Goal: Transaction & Acquisition: Obtain resource

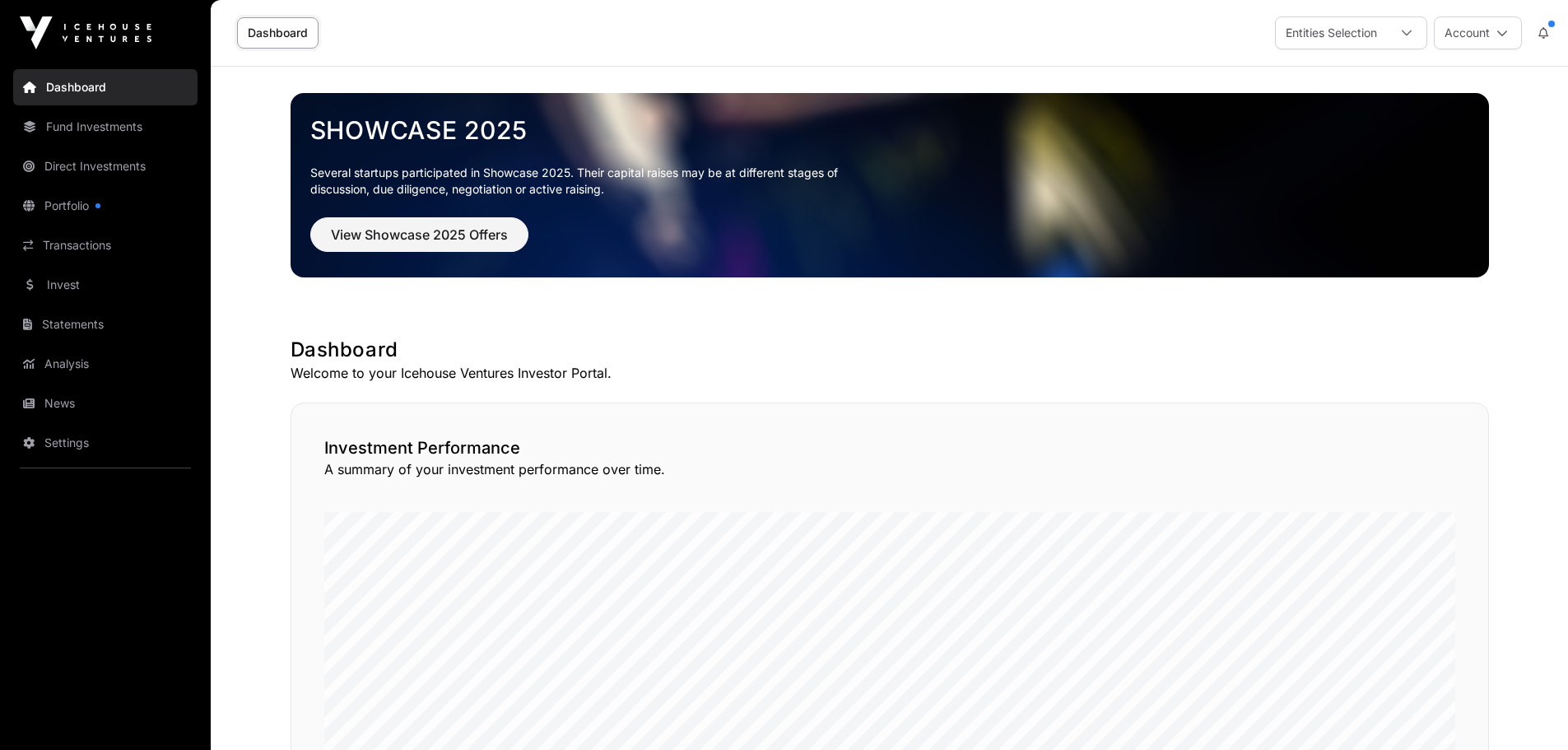
click at [80, 400] on link "News" at bounding box center [106, 403] width 185 height 36
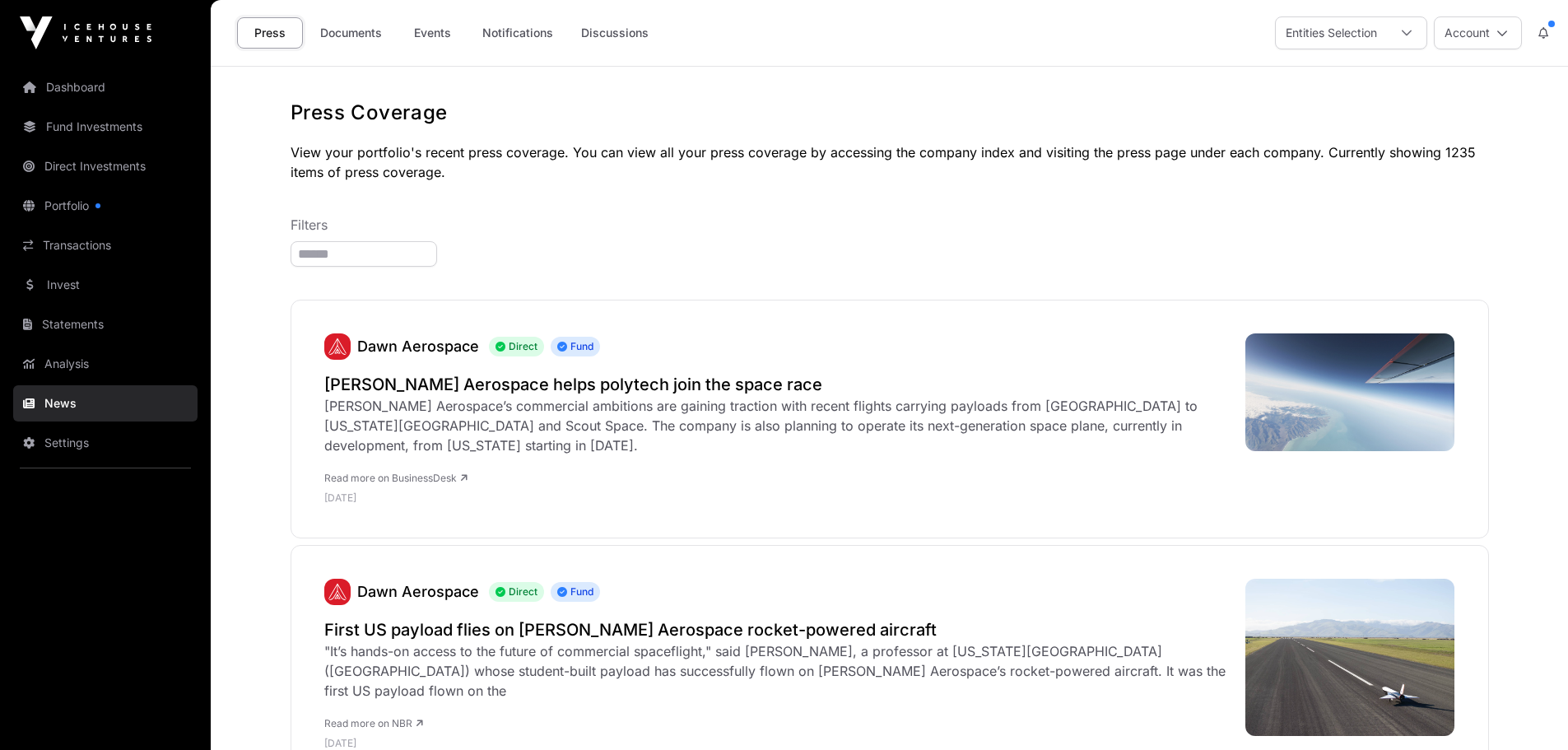
click at [78, 282] on link "Invest" at bounding box center [106, 284] width 185 height 36
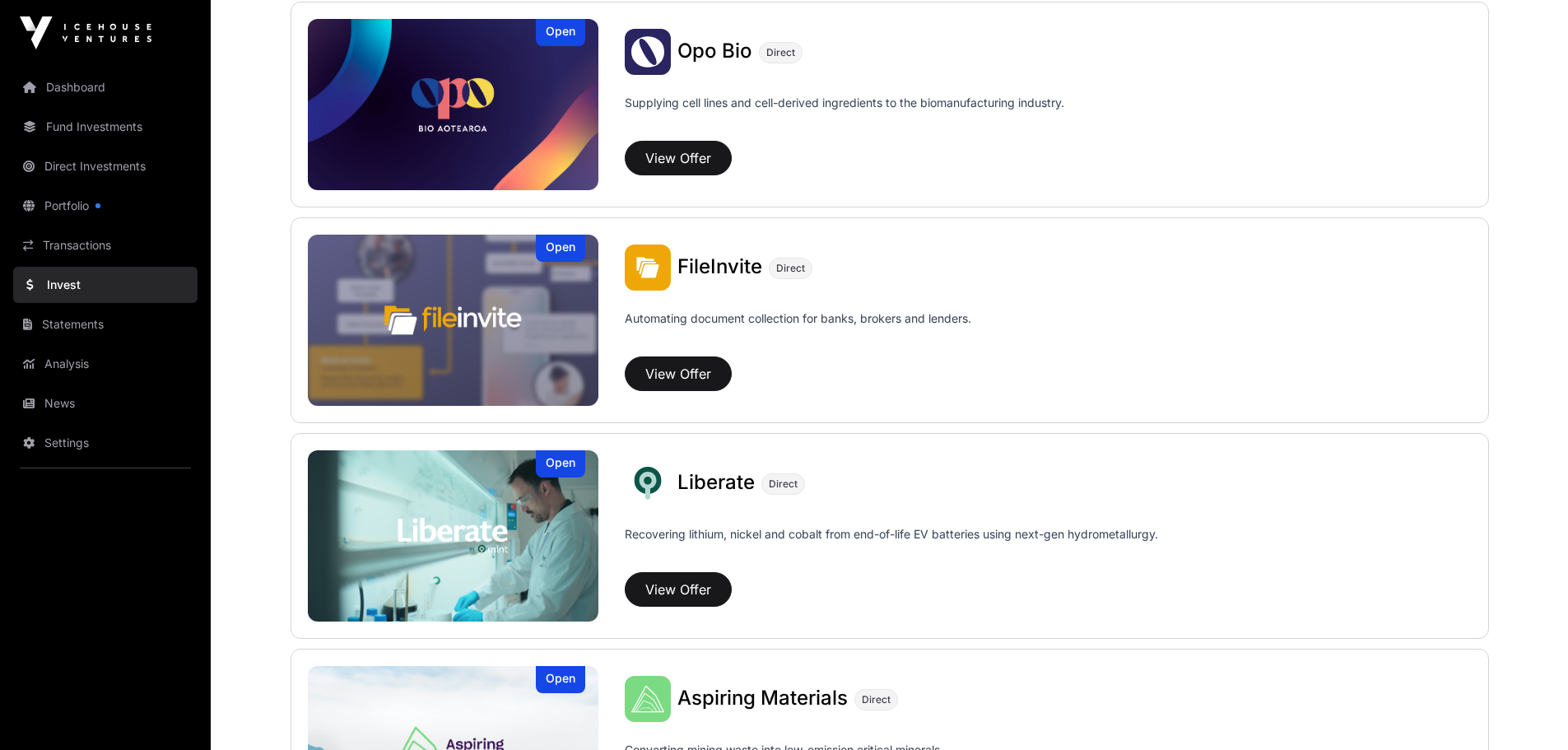
scroll to position [917, 0]
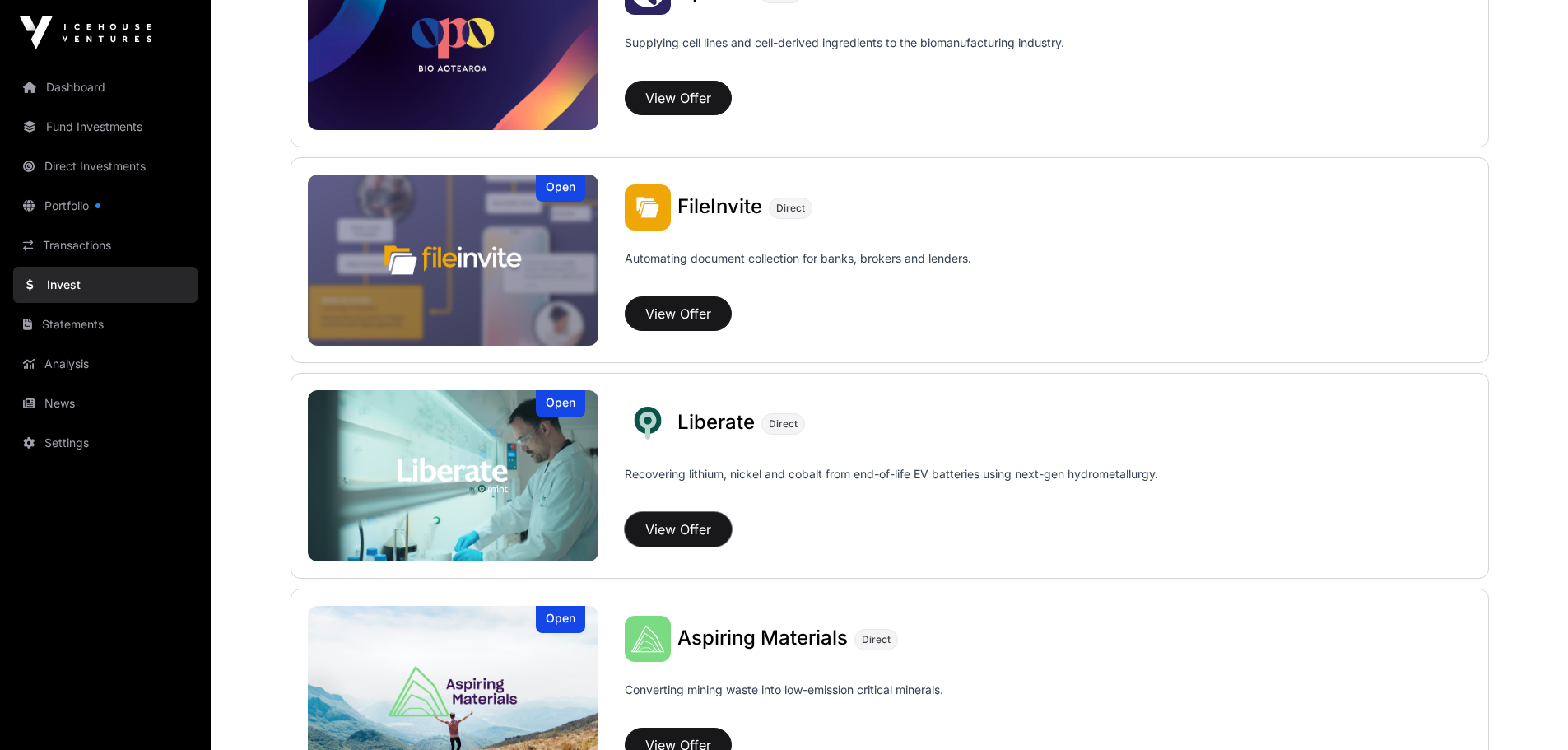
click at [668, 521] on button "View Offer" at bounding box center [678, 529] width 107 height 35
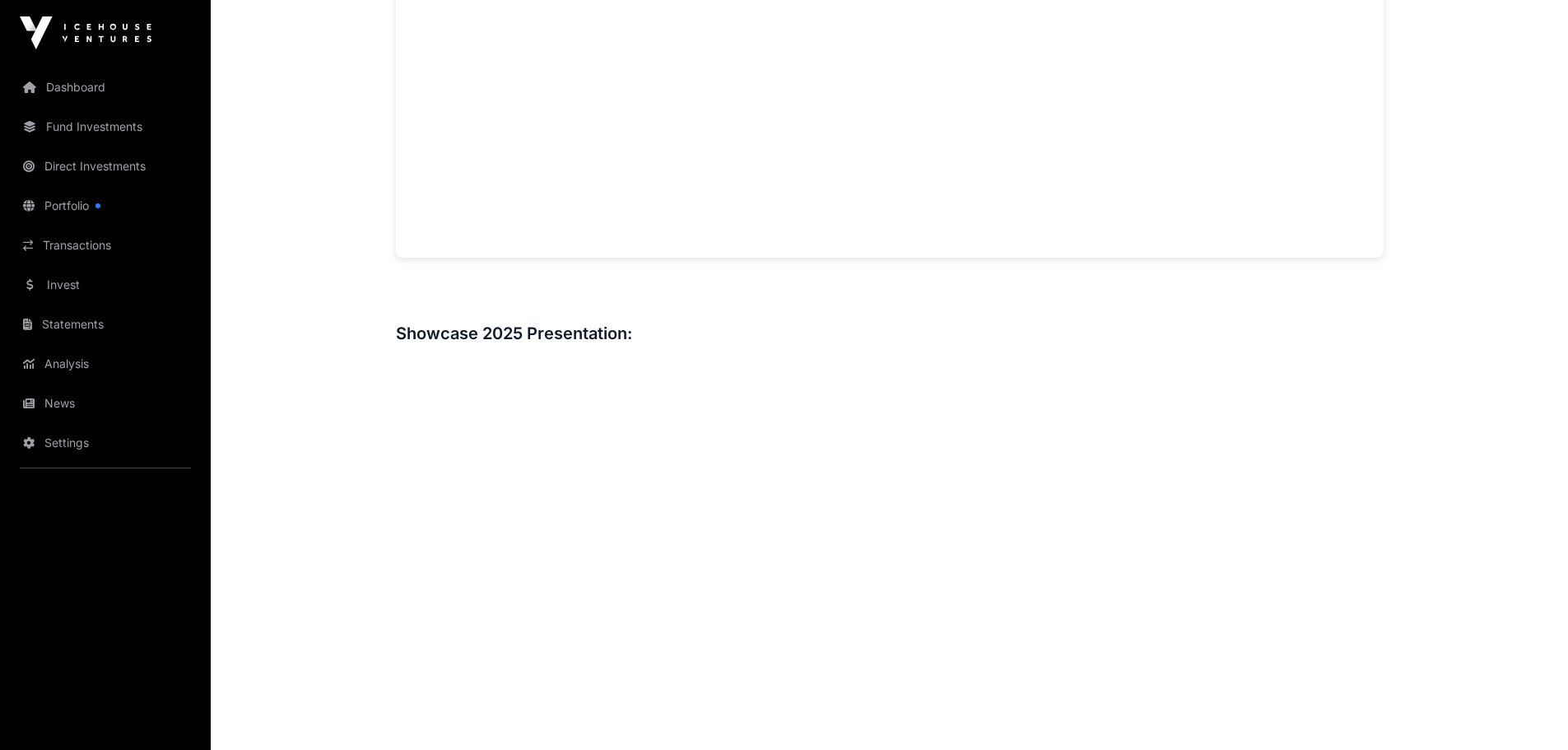
scroll to position [1775, 0]
